Goal: Task Accomplishment & Management: Manage account settings

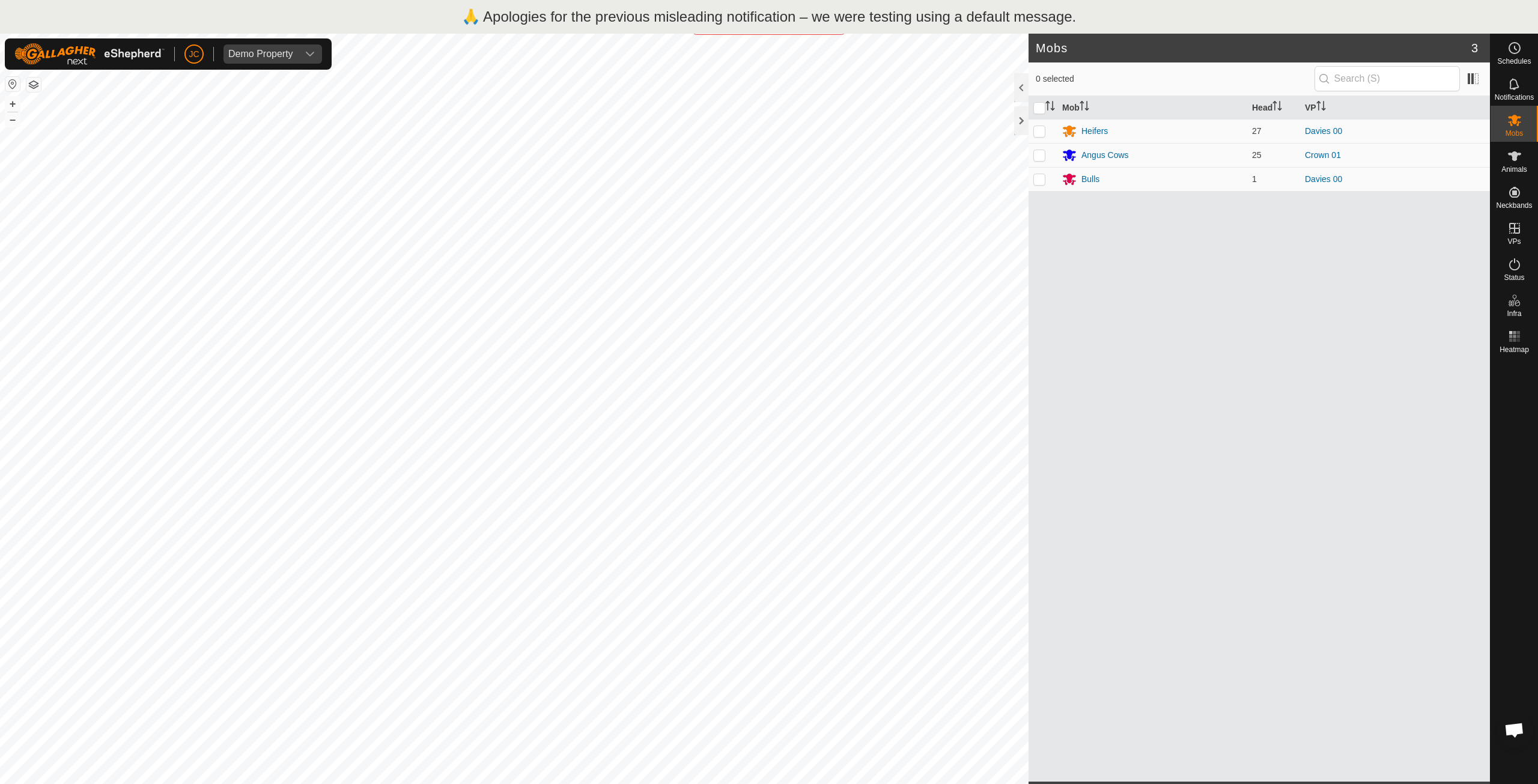
click at [1112, 12] on div "🙏 Apologies for the previous misleading notification – we were testing using a …" at bounding box center [769, 16] width 1538 height 33
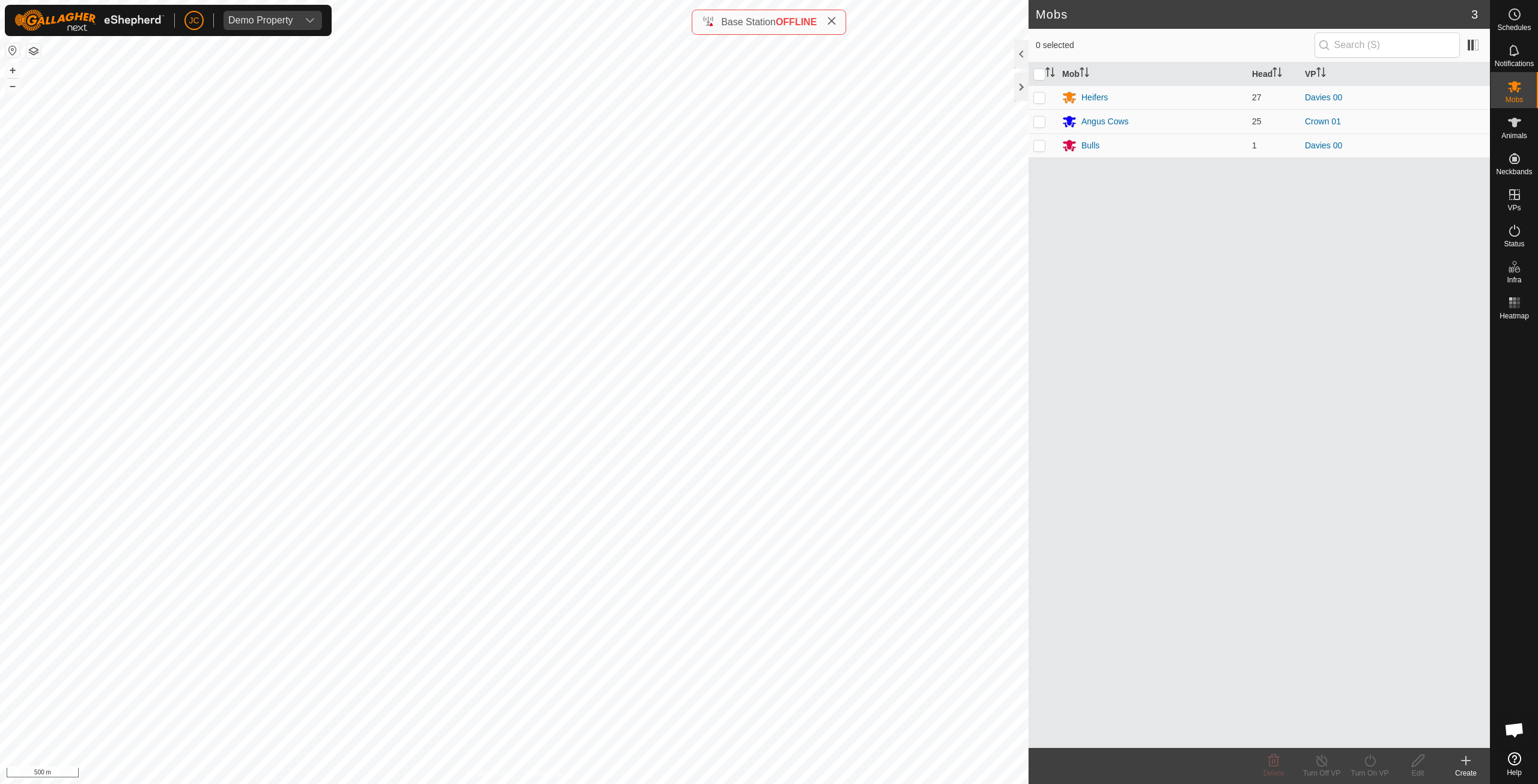
click at [838, 22] on div "Base Station OFFLINE" at bounding box center [769, 21] width 154 height 25
click at [832, 21] on icon at bounding box center [831, 21] width 9 height 9
click at [196, 18] on span "JC" at bounding box center [194, 21] width 10 height 13
click at [227, 97] on link "Logout" at bounding box center [249, 92] width 119 height 19
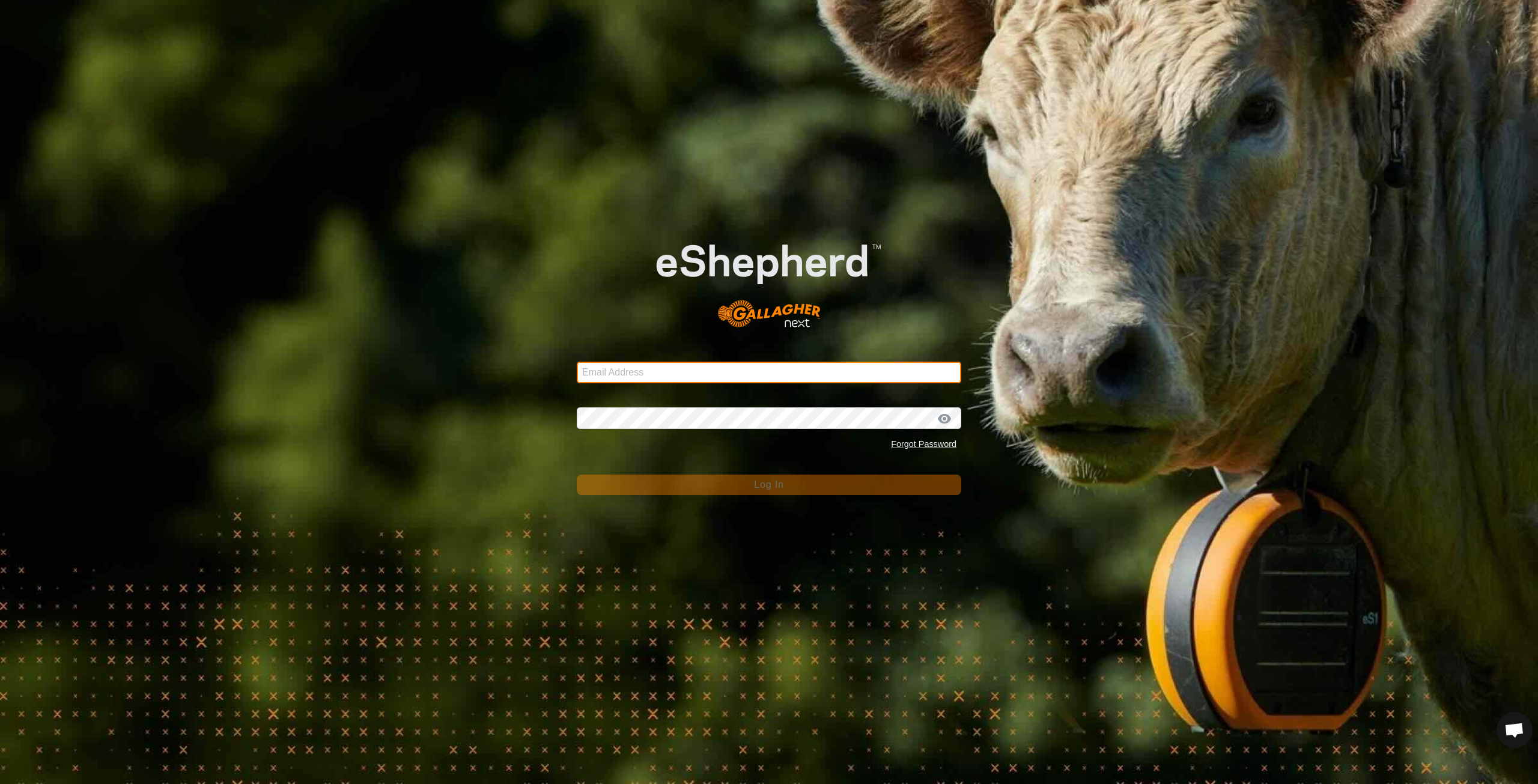
click at [700, 364] on input "Email Address" at bounding box center [769, 371] width 384 height 21
type input "jd.christall@gmail.com"
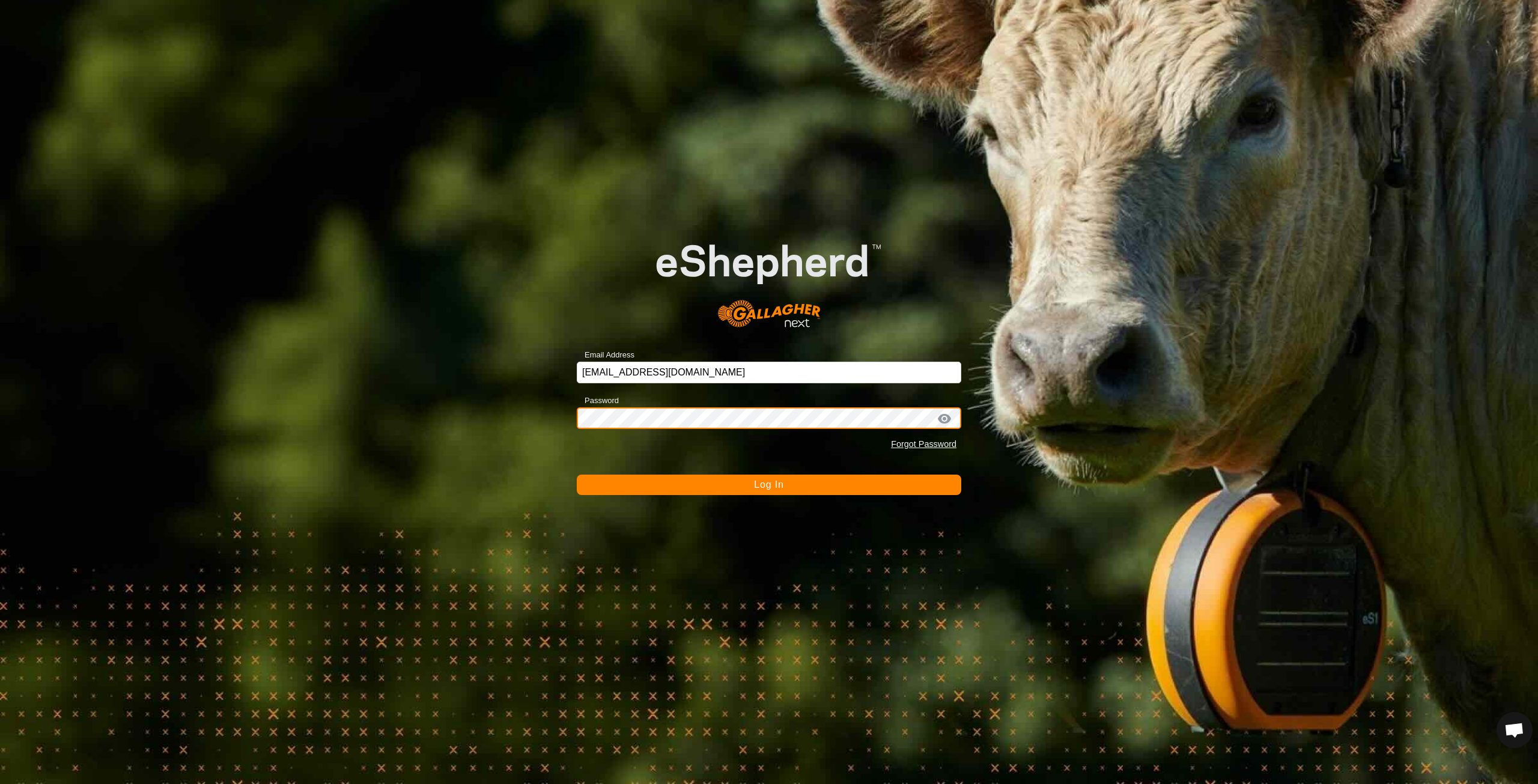
click at [577, 474] on button "Log In" at bounding box center [769, 484] width 384 height 21
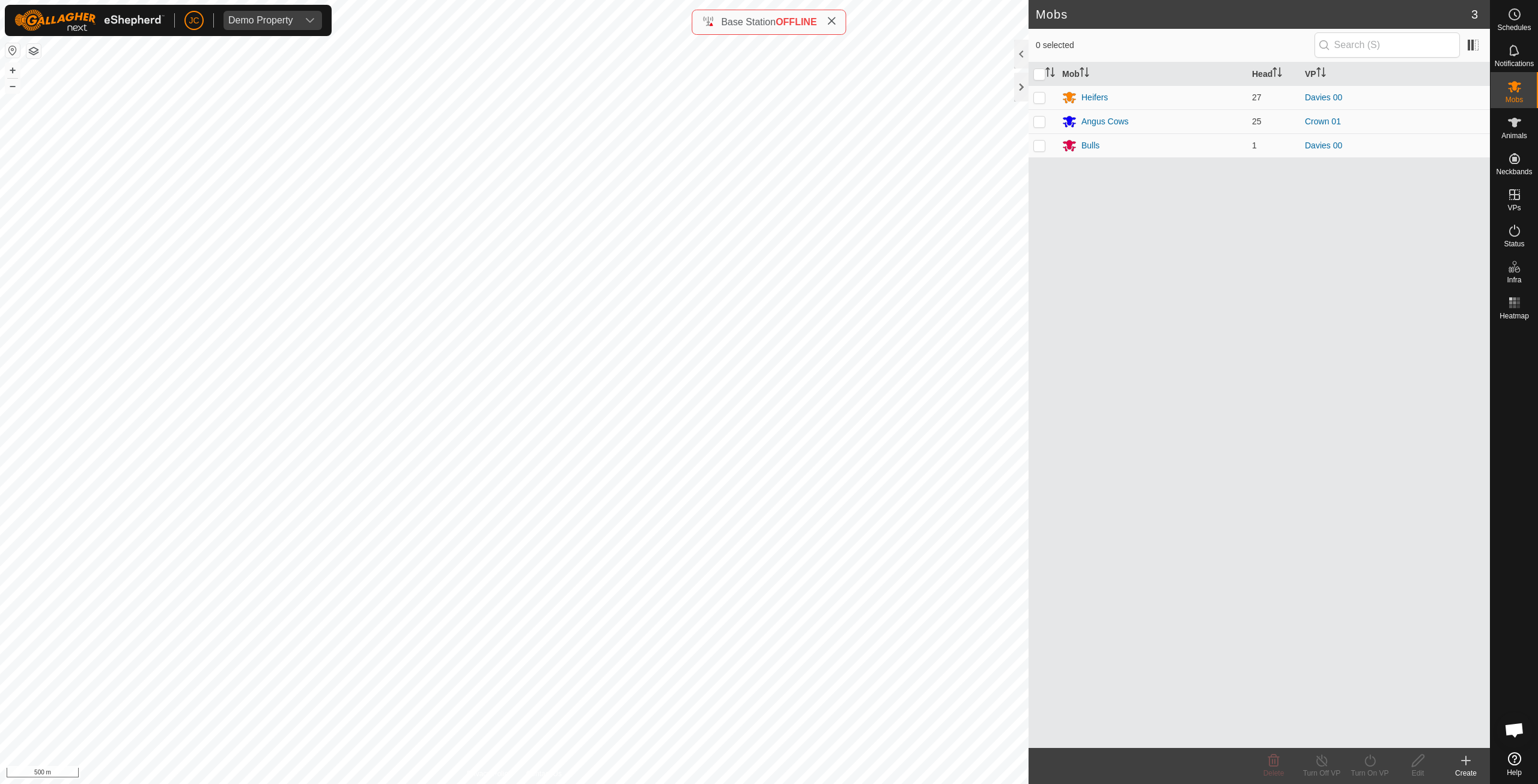
click at [837, 19] on icon at bounding box center [831, 21] width 9 height 9
